Goal: Information Seeking & Learning: Check status

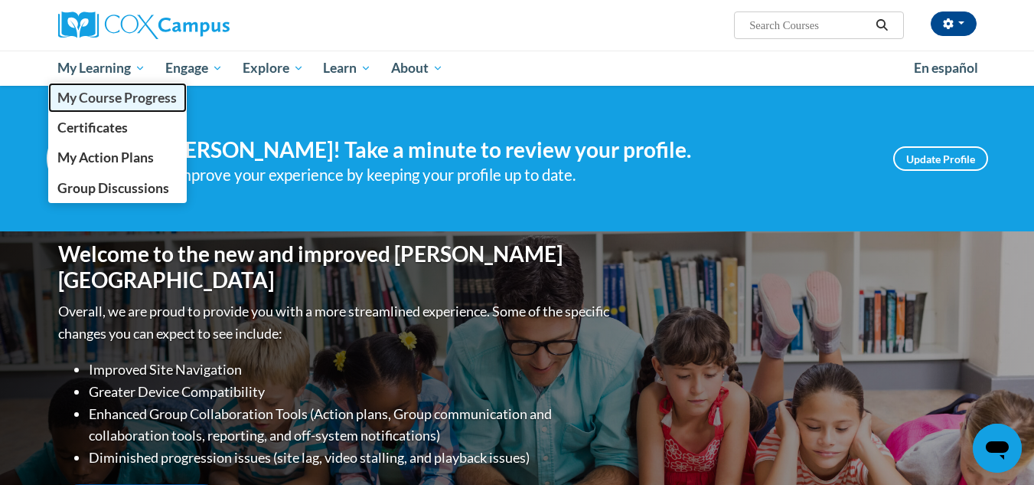
click at [86, 96] on span "My Course Progress" at bounding box center [116, 98] width 119 height 16
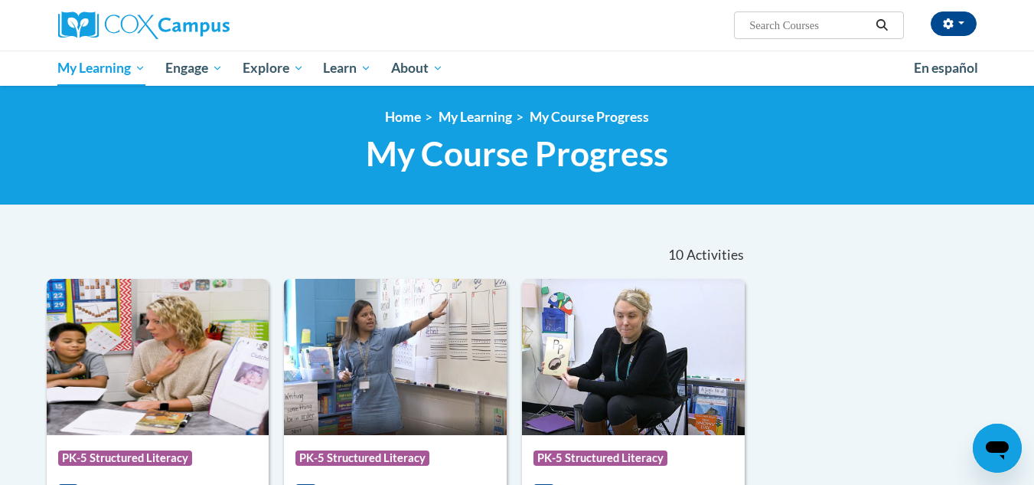
scroll to position [153, 0]
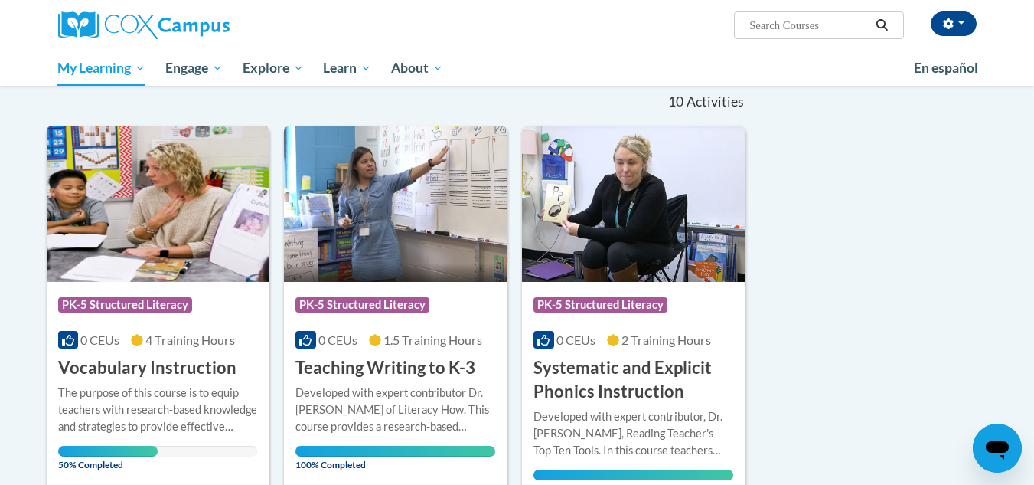
click at [151, 197] on img at bounding box center [158, 204] width 223 height 156
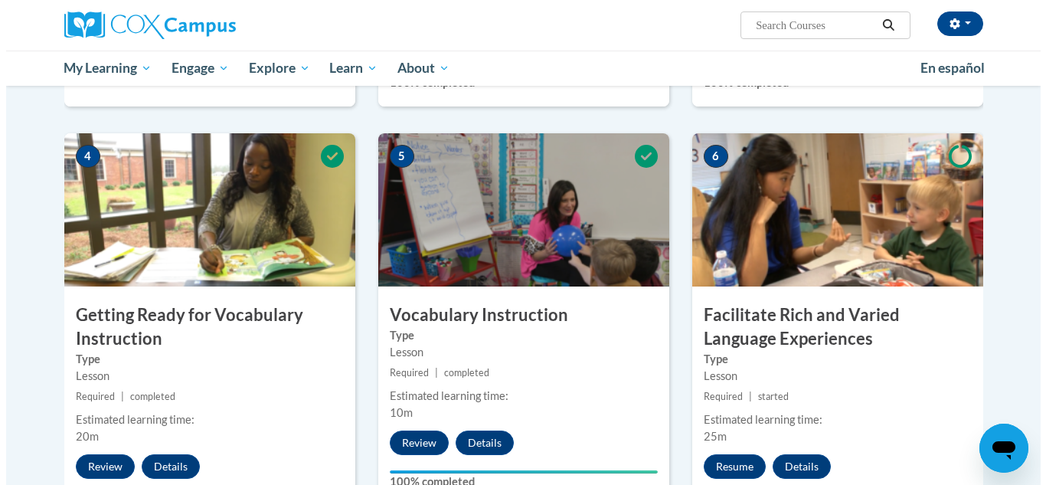
scroll to position [766, 0]
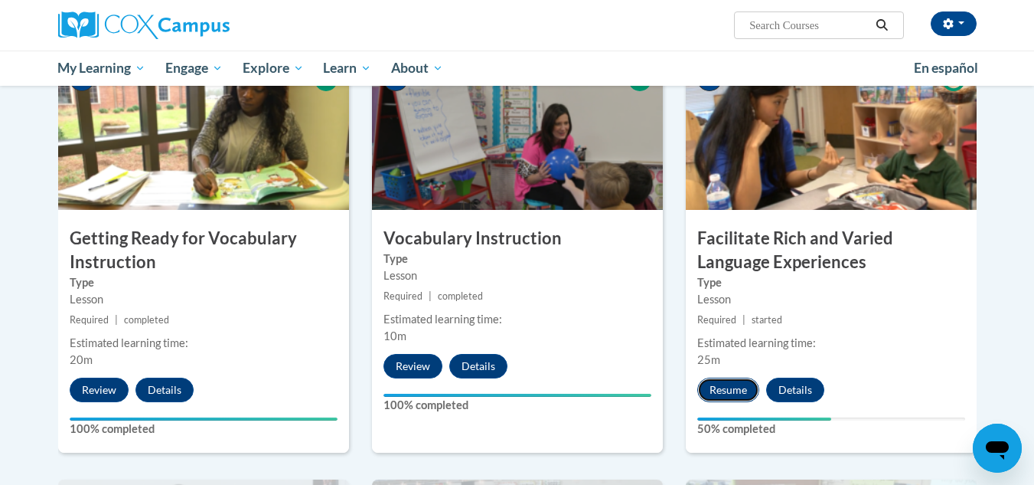
click at [737, 388] on button "Resume" at bounding box center [728, 389] width 62 height 24
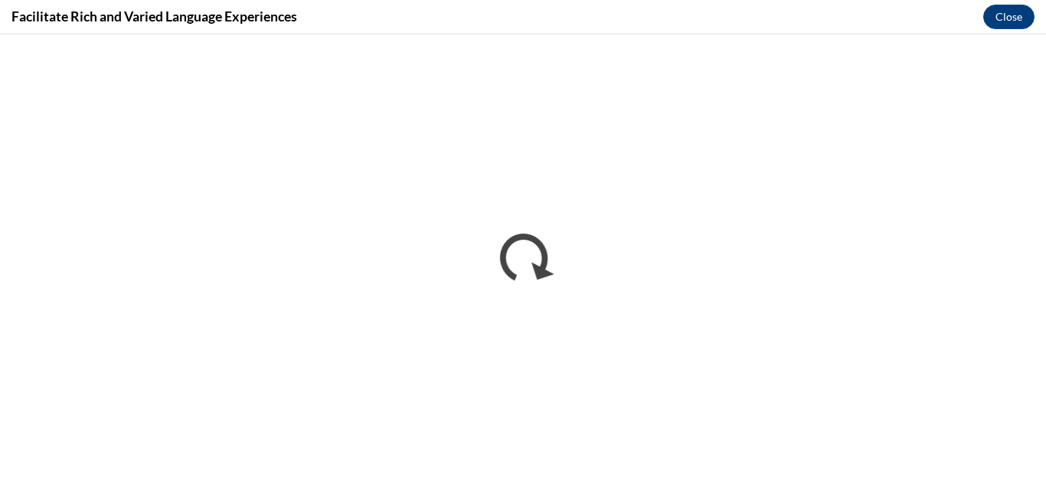
scroll to position [0, 0]
